Goal: Task Accomplishment & Management: Manage account settings

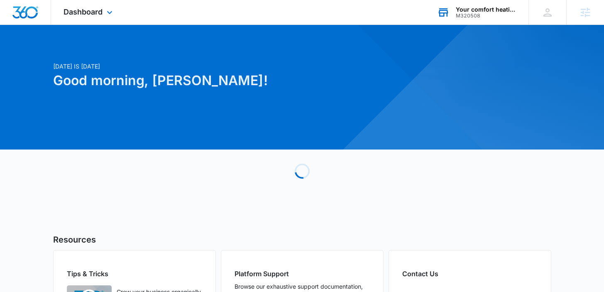
click at [457, 14] on div "M320508" at bounding box center [486, 16] width 61 height 6
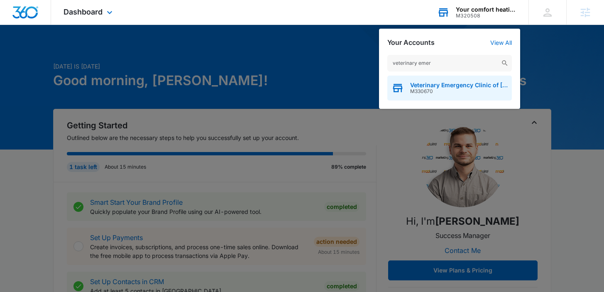
type input "veterinary emer"
click at [431, 85] on span "Veterinary Emergency Clinic of [GEOGRAPHIC_DATA][US_STATE], LLC" at bounding box center [459, 85] width 98 height 7
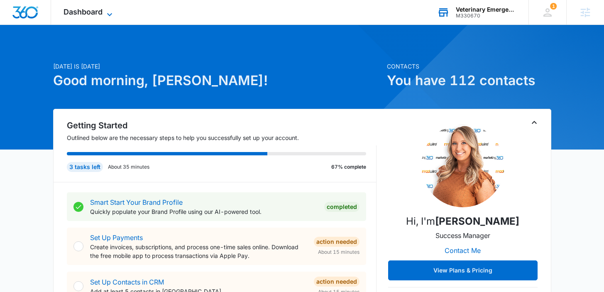
click at [74, 16] on span "Dashboard" at bounding box center [83, 11] width 39 height 9
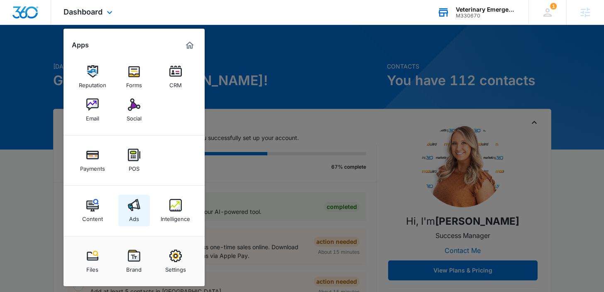
click at [135, 209] on img at bounding box center [134, 205] width 12 height 12
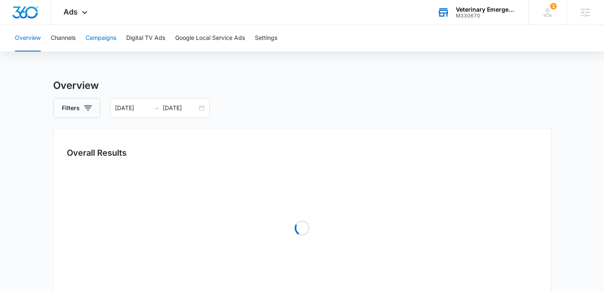
click at [114, 42] on button "Campaigns" at bounding box center [101, 38] width 31 height 27
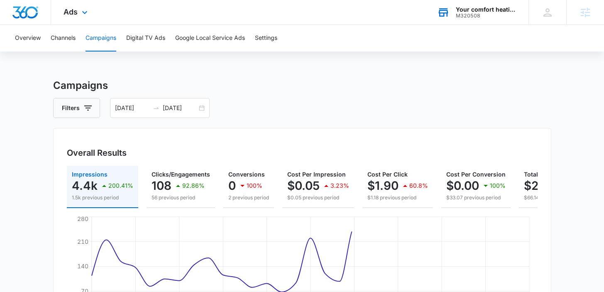
click at [493, 17] on div "M320508" at bounding box center [486, 16] width 61 height 6
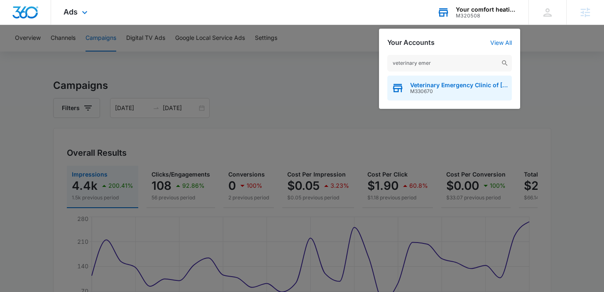
type input "veterinary emer"
click at [430, 88] on span "M330670" at bounding box center [459, 91] width 98 height 6
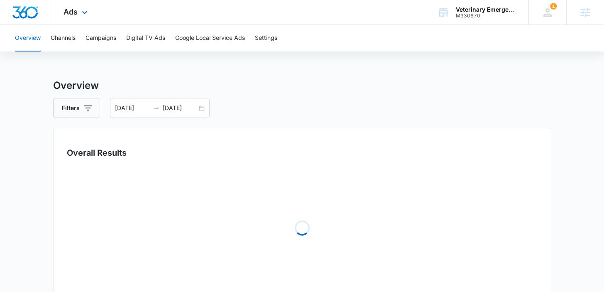
click at [74, 17] on div "Ads Apps Reputation Forms CRM Email Social Payments POS Content Ads Intelligenc…" at bounding box center [76, 12] width 51 height 25
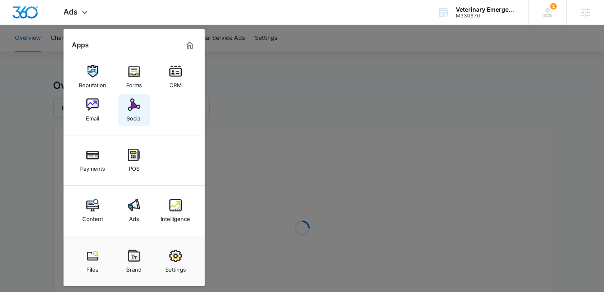
click at [140, 107] on link "Social" at bounding box center [134, 110] width 32 height 32
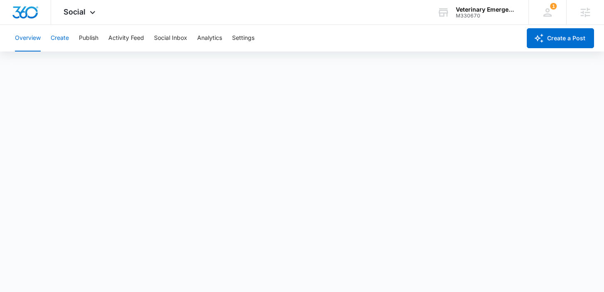
click at [62, 34] on button "Create" at bounding box center [60, 38] width 18 height 27
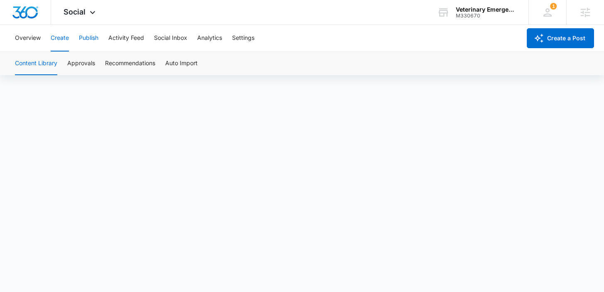
click at [84, 33] on button "Publish" at bounding box center [89, 38] width 20 height 27
click at [33, 66] on button "Calendar" at bounding box center [27, 63] width 25 height 23
click at [60, 37] on button "Create" at bounding box center [60, 38] width 18 height 27
click at [83, 62] on button "Approvals" at bounding box center [81, 63] width 28 height 23
click at [45, 61] on button "Content Library" at bounding box center [36, 63] width 42 height 23
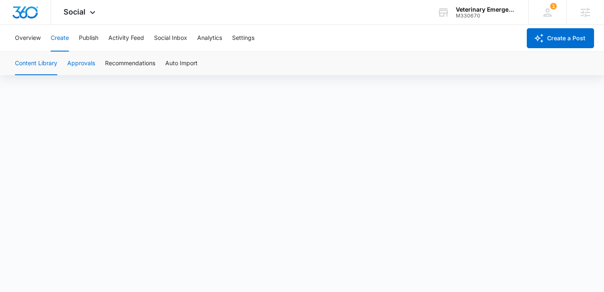
click at [88, 62] on button "Approvals" at bounding box center [81, 63] width 28 height 23
click at [60, 37] on button "Create" at bounding box center [60, 38] width 18 height 27
click at [84, 47] on button "Publish" at bounding box center [89, 38] width 20 height 27
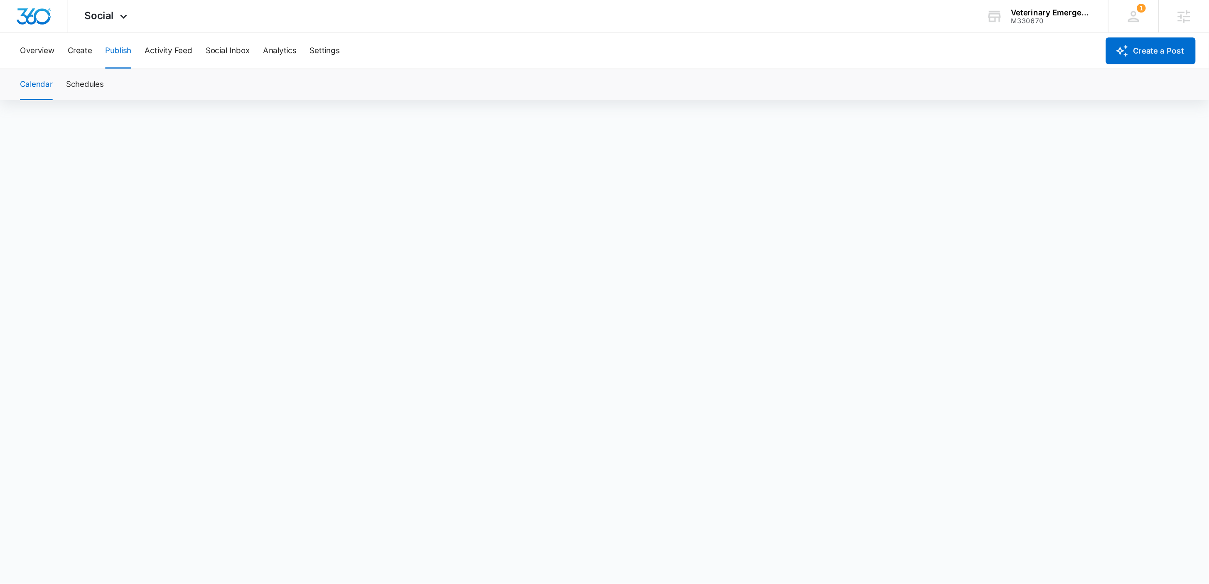
scroll to position [6, 0]
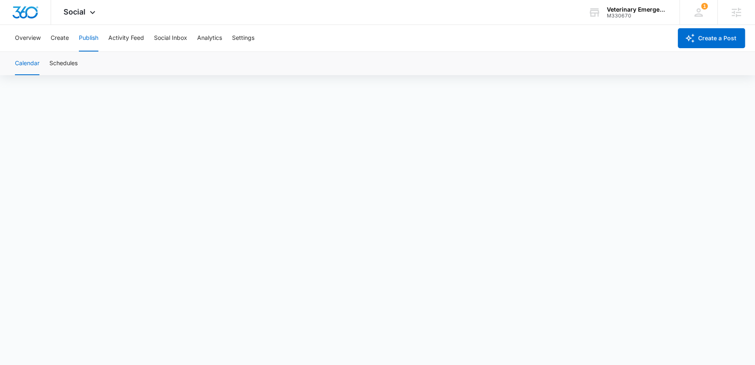
scroll to position [5, 0]
